Goal: Check status: Check status

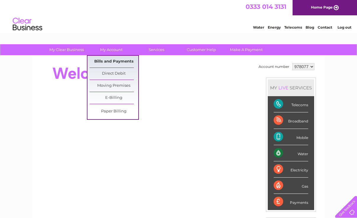
click at [106, 60] on link "Bills and Payments" at bounding box center [113, 62] width 49 height 12
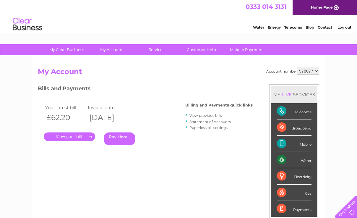
click at [72, 138] on link "." at bounding box center [69, 137] width 51 height 9
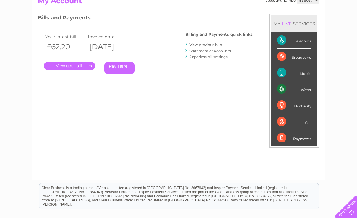
scroll to position [89, 0]
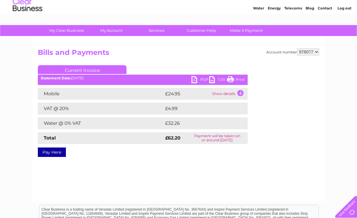
scroll to position [30, 0]
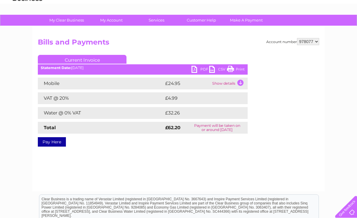
click at [200, 68] on link "PDF" at bounding box center [200, 70] width 18 height 9
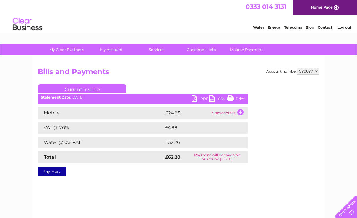
click at [349, 28] on link "Log out" at bounding box center [344, 27] width 14 height 4
